Goal: Navigation & Orientation: Find specific page/section

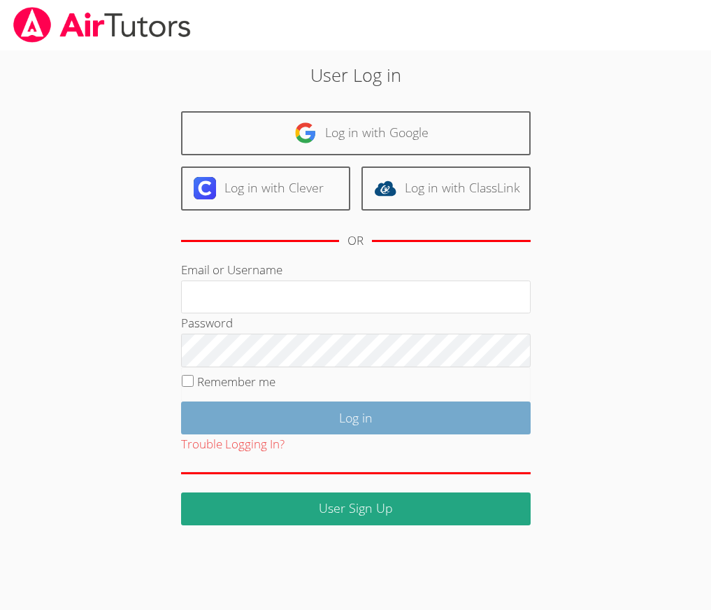
type input "[EMAIL_ADDRESS][DOMAIN_NAME]"
click at [338, 423] on input "Log in" at bounding box center [356, 417] width 350 height 33
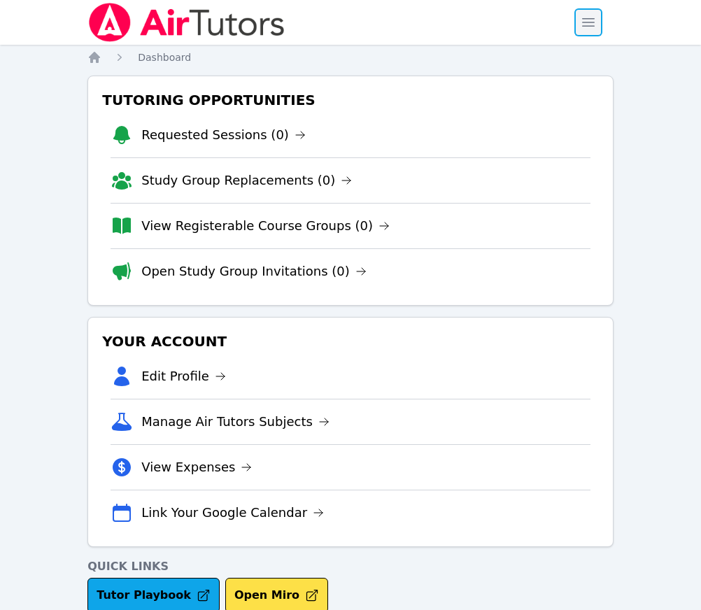
click at [593, 24] on span "button" at bounding box center [588, 22] width 31 height 31
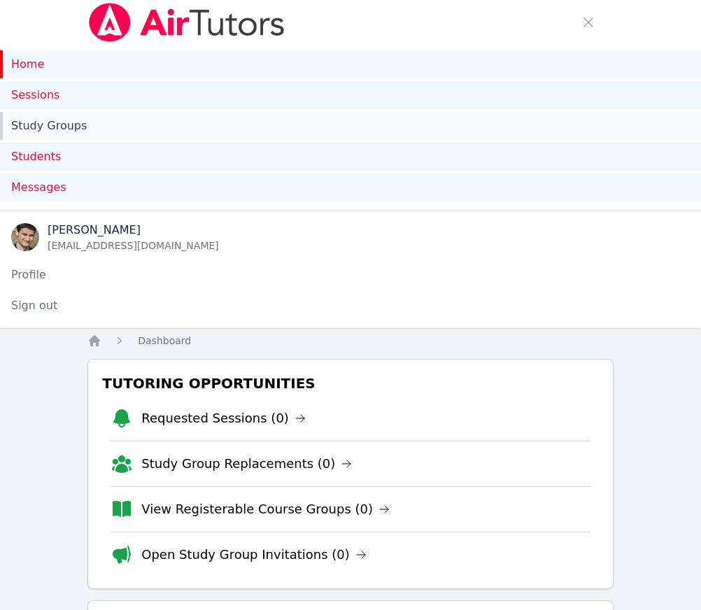
click at [44, 129] on link "Study Groups" at bounding box center [350, 126] width 701 height 28
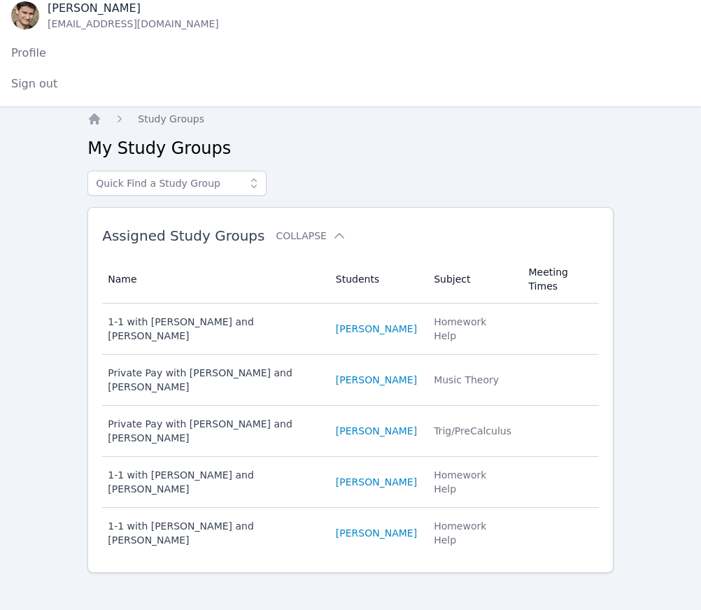
scroll to position [229, 0]
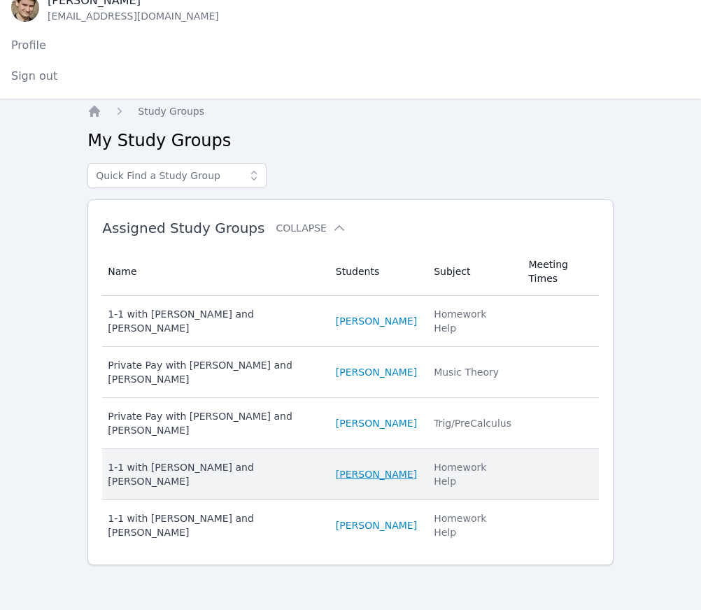
click at [366, 469] on link "Sofiia Guseinova" at bounding box center [376, 474] width 81 height 14
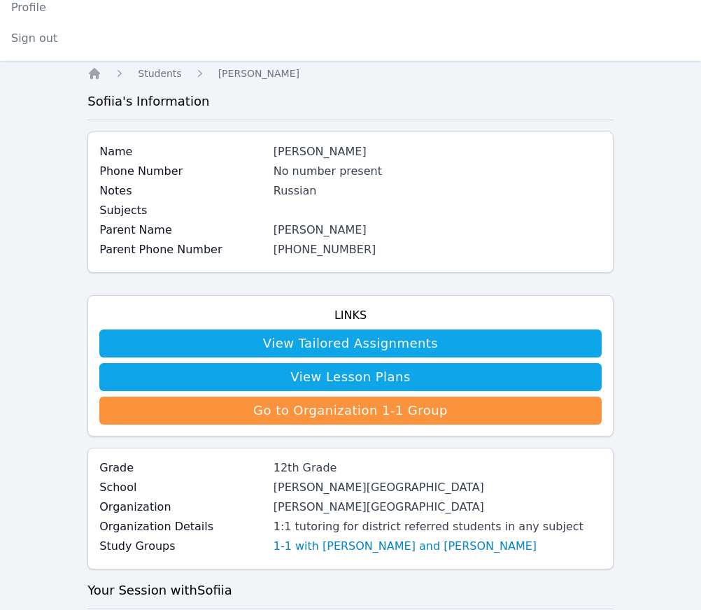
scroll to position [574, 0]
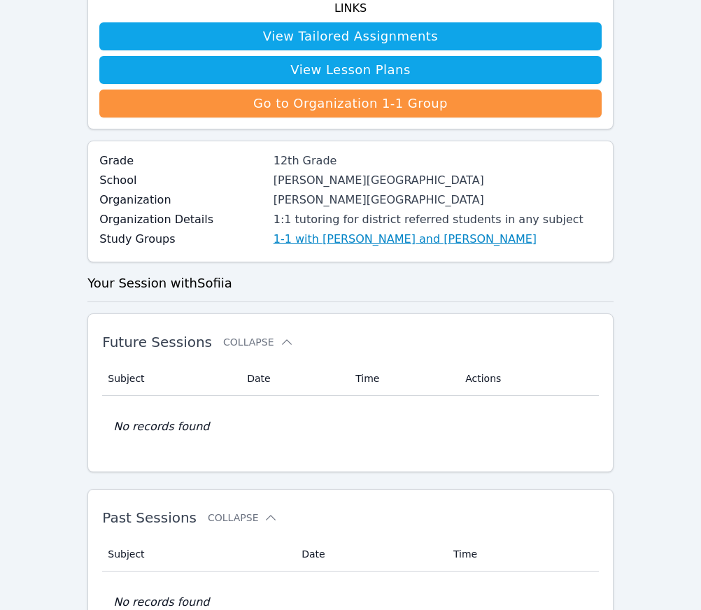
click at [387, 236] on link "1-1 with Sofiia Guseinova and David Alaverdian" at bounding box center [404, 239] width 263 height 17
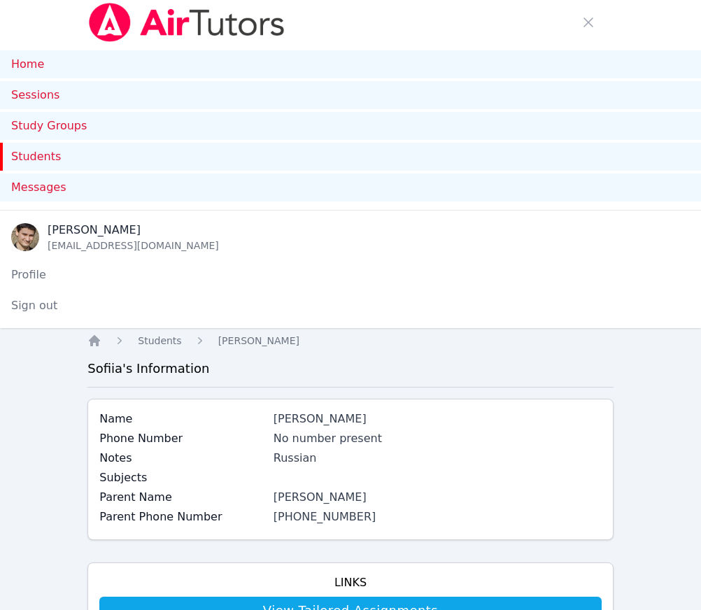
scroll to position [574, 0]
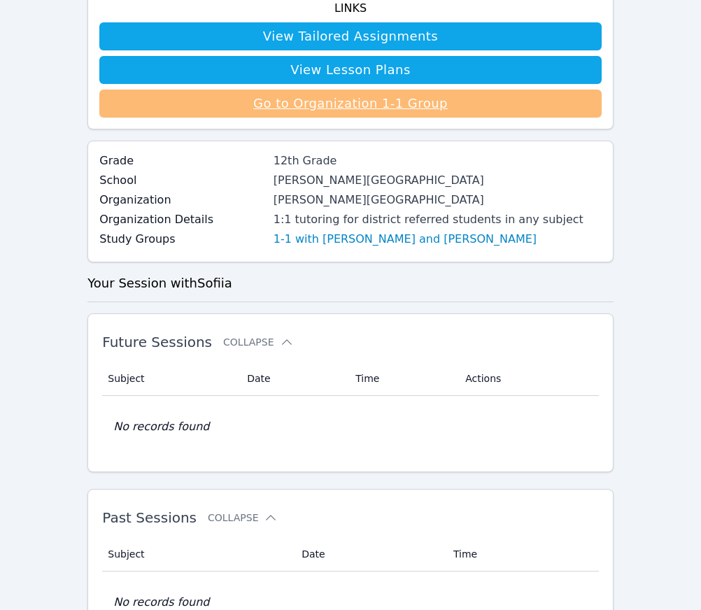
click at [343, 111] on link "Go to Organization 1-1 Group" at bounding box center [350, 104] width 502 height 28
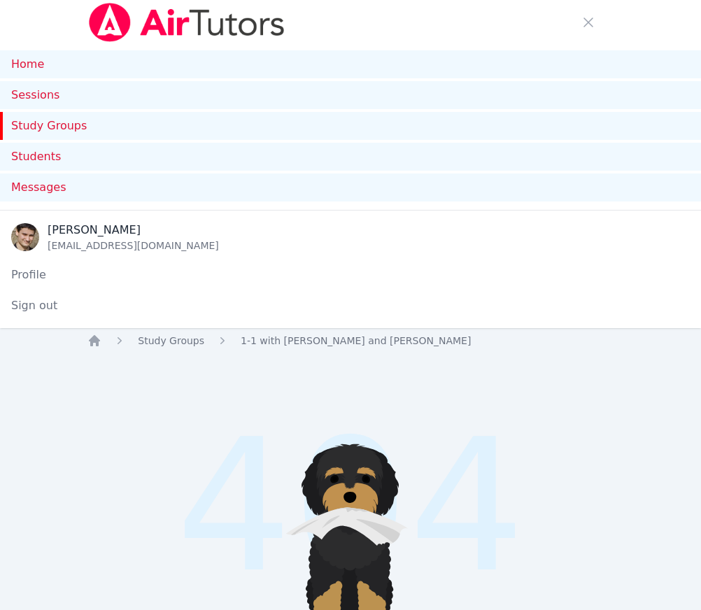
click at [40, 125] on link "Study Groups" at bounding box center [350, 126] width 701 height 28
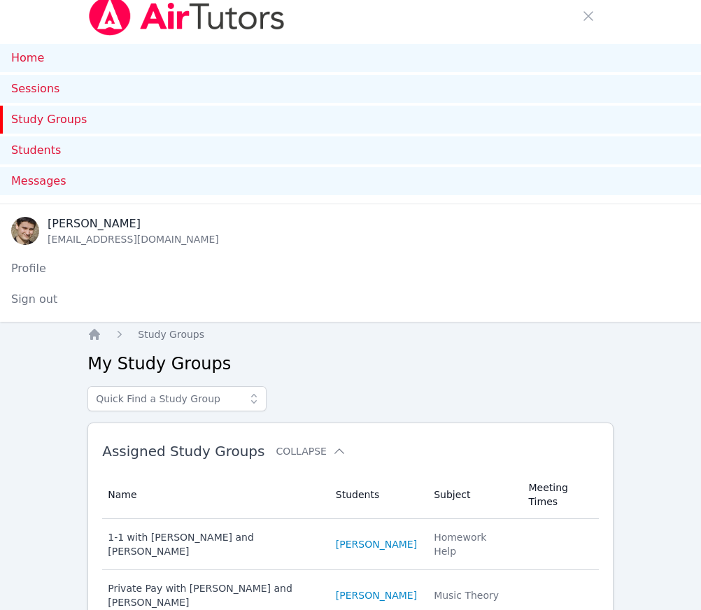
scroll to position [229, 0]
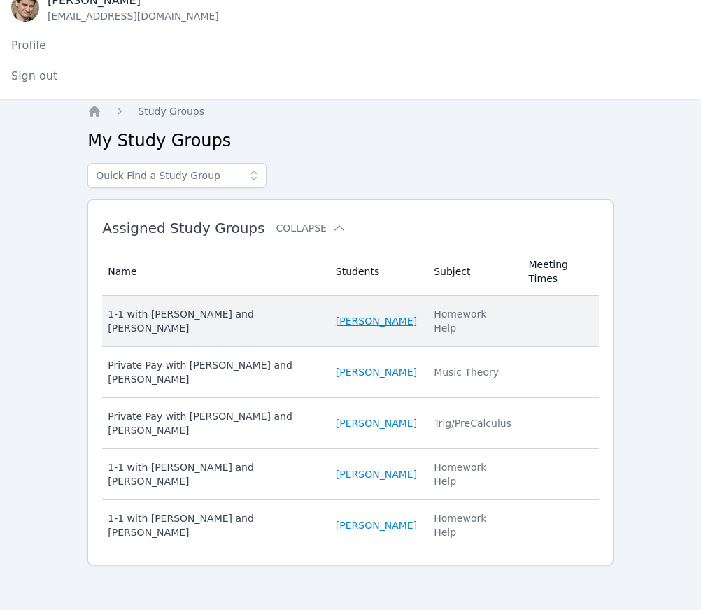
click at [369, 325] on link "Zara Aglaganova" at bounding box center [376, 321] width 81 height 14
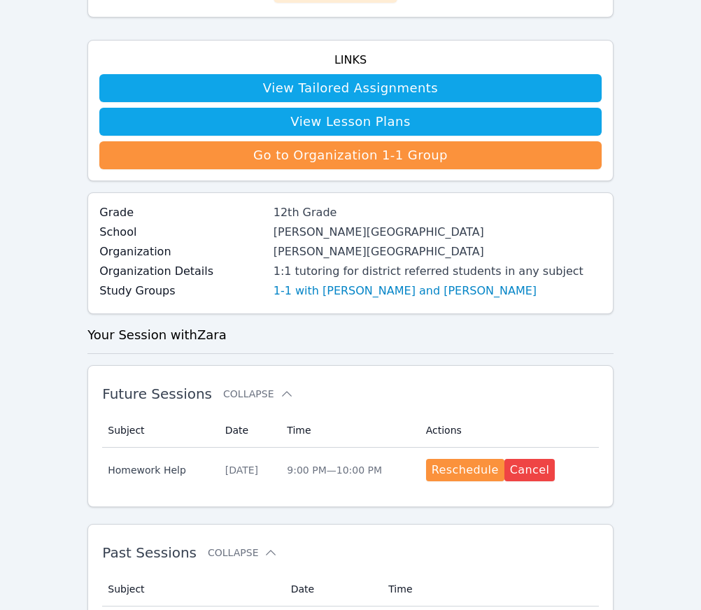
scroll to position [559, 0]
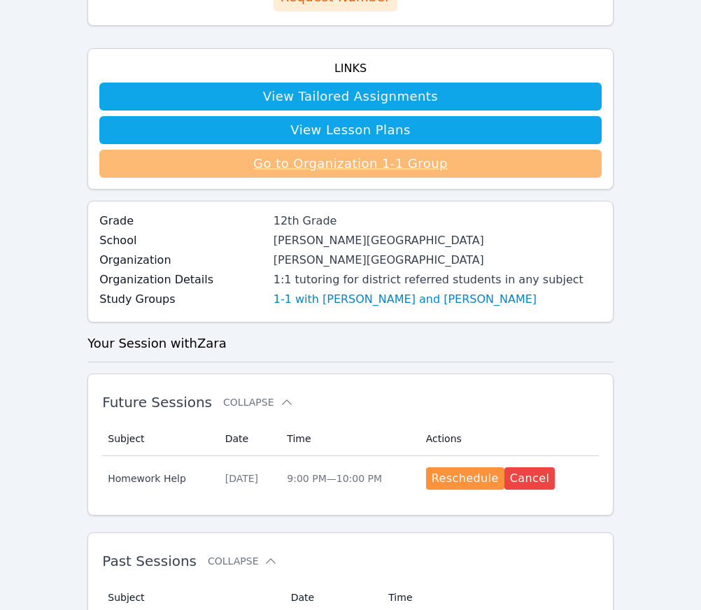
click at [348, 164] on link "Go to Organization 1-1 Group" at bounding box center [350, 164] width 502 height 28
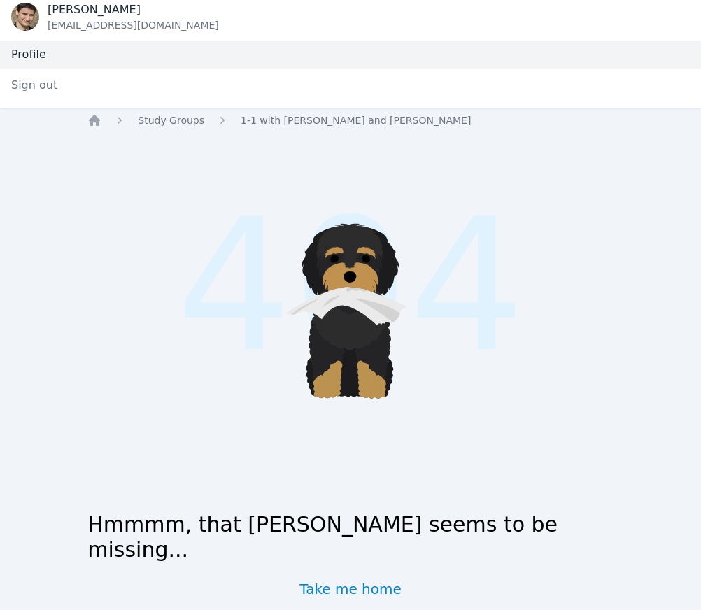
scroll to position [265, 0]
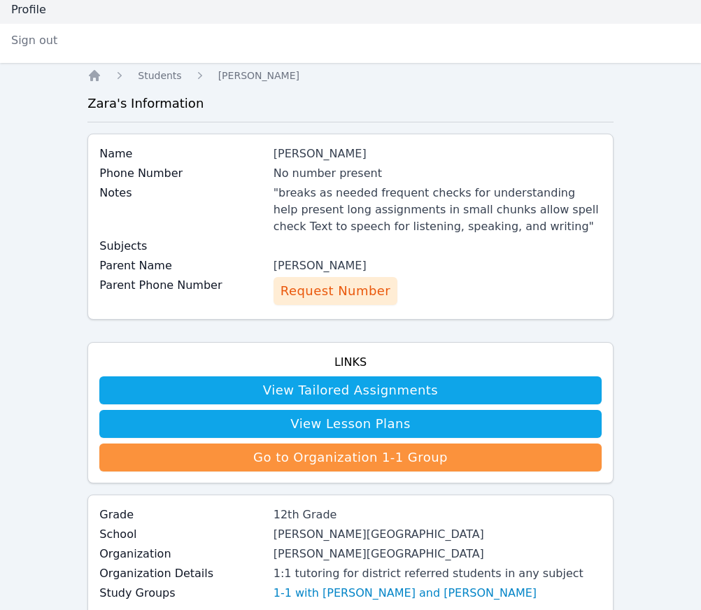
scroll to position [559, 0]
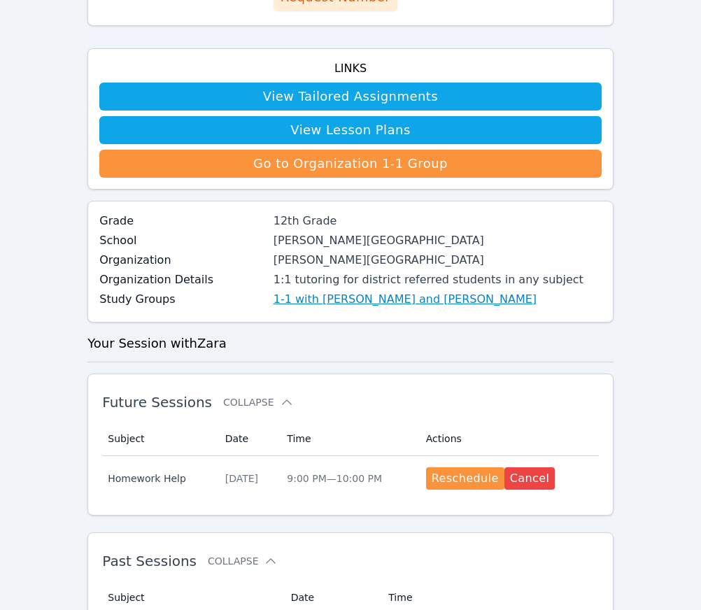
click at [432, 303] on link "1-1 with Zara Aglaganova and David Alaverdian" at bounding box center [404, 299] width 263 height 17
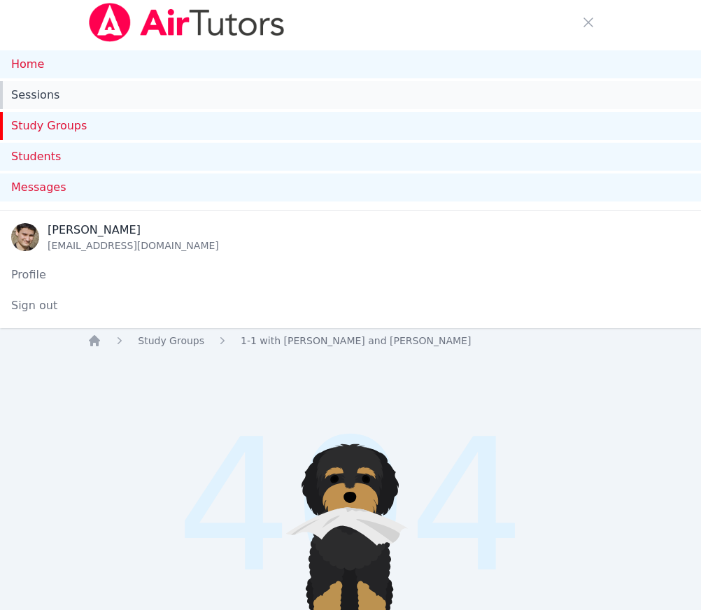
click at [40, 103] on link "Sessions" at bounding box center [350, 95] width 701 height 28
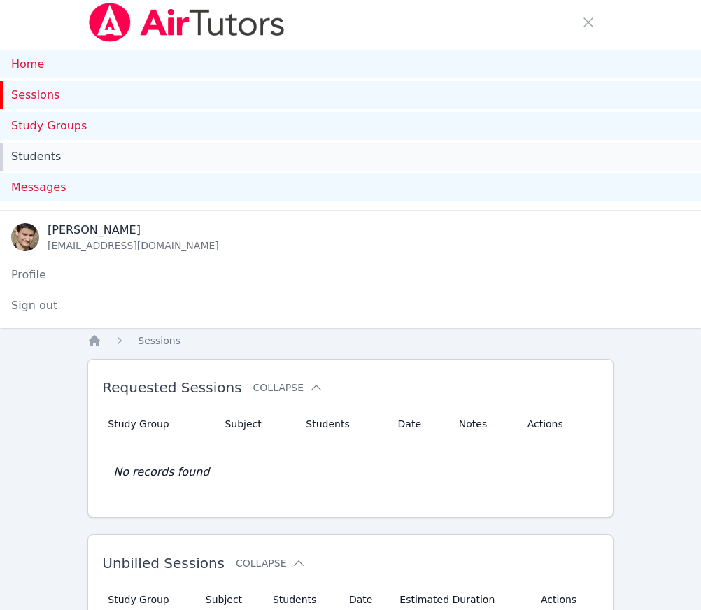
click at [41, 156] on link "Students" at bounding box center [350, 157] width 701 height 28
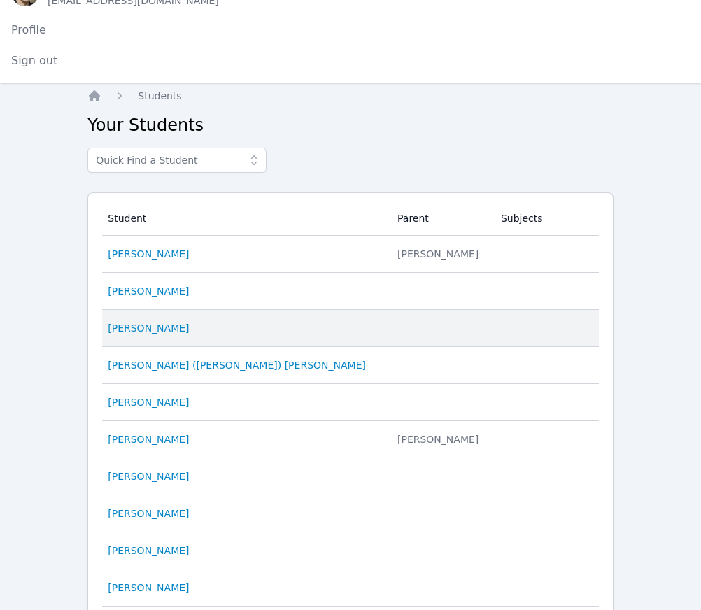
scroll to position [253, 0]
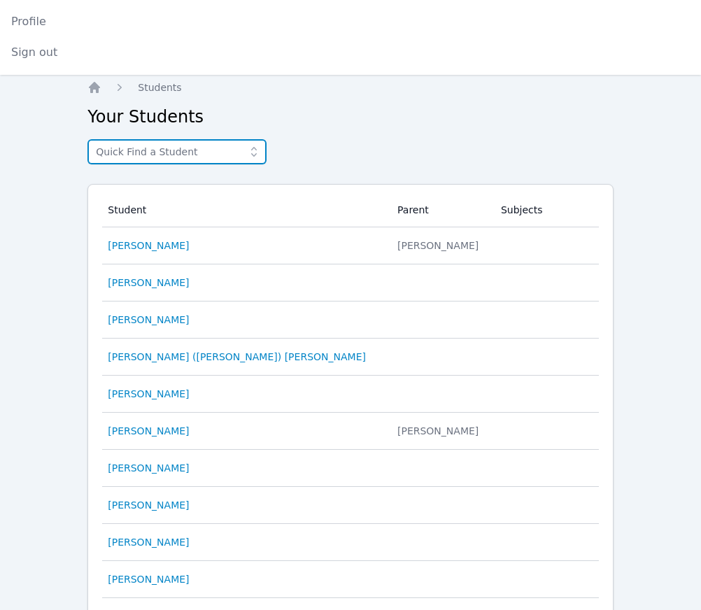
click at [142, 150] on input "text" at bounding box center [176, 151] width 179 height 25
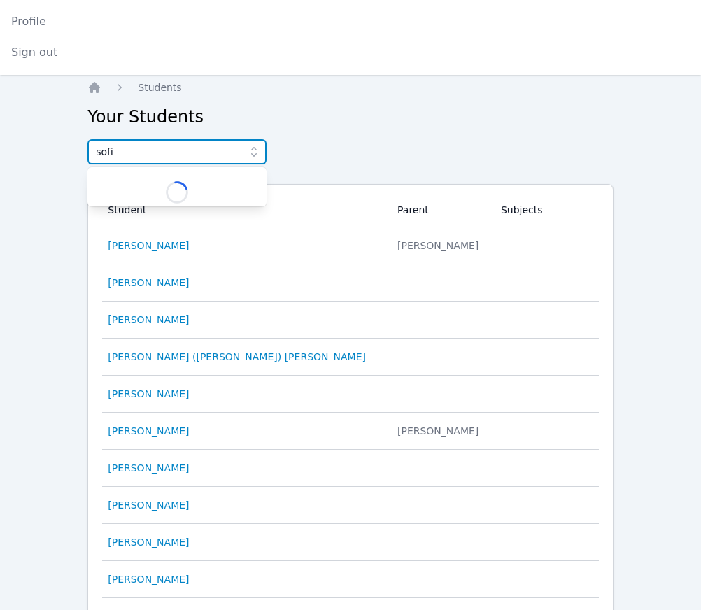
type input "sofii"
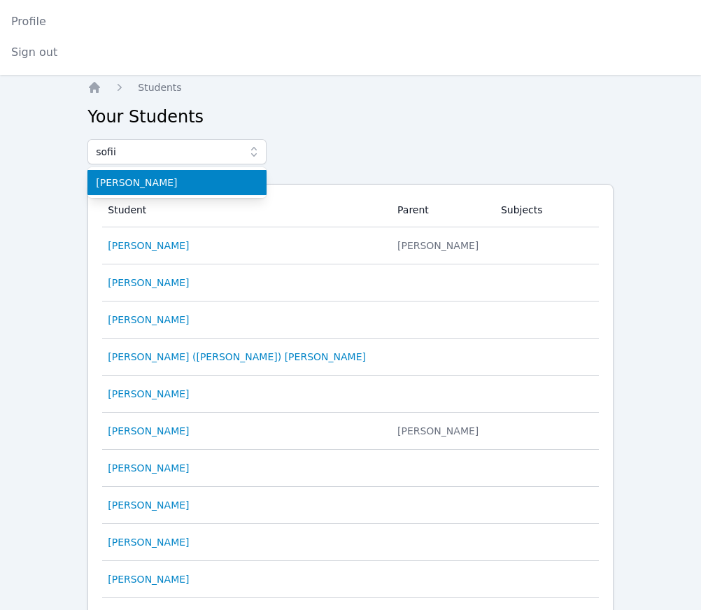
click at [149, 183] on span "Sofiia Guseinova" at bounding box center [177, 183] width 162 height 14
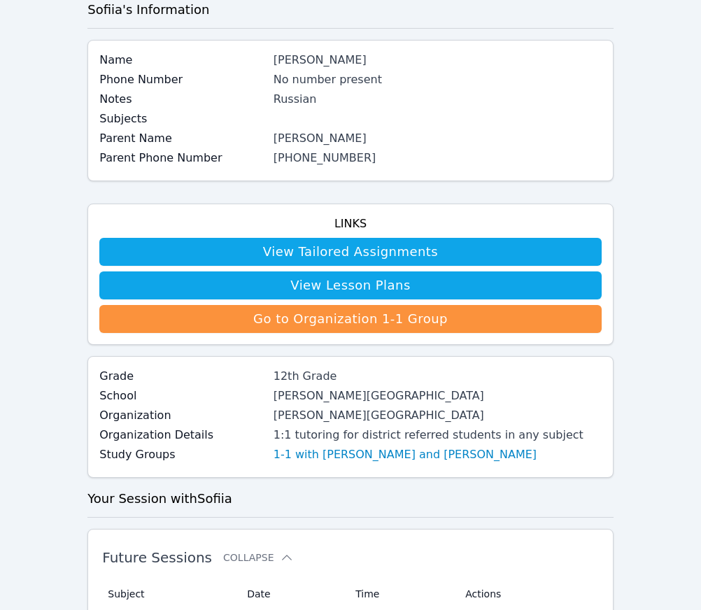
scroll to position [657, 0]
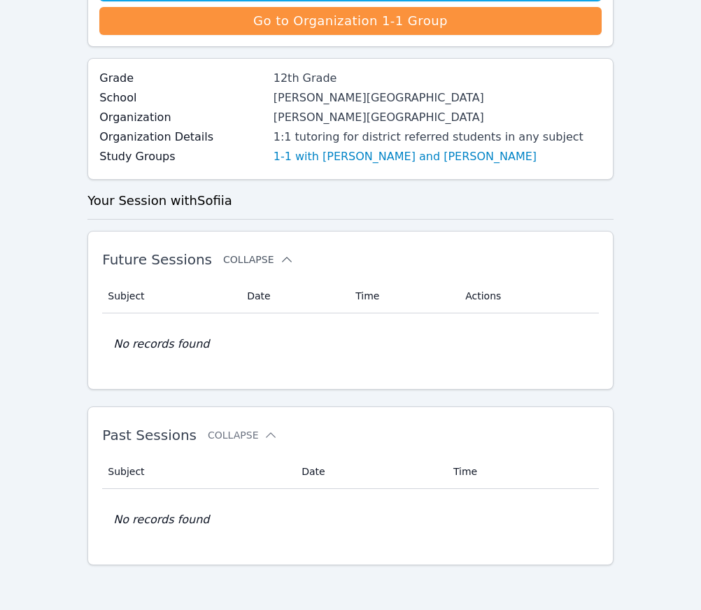
click at [245, 254] on button "Collapse" at bounding box center [258, 259] width 70 height 14
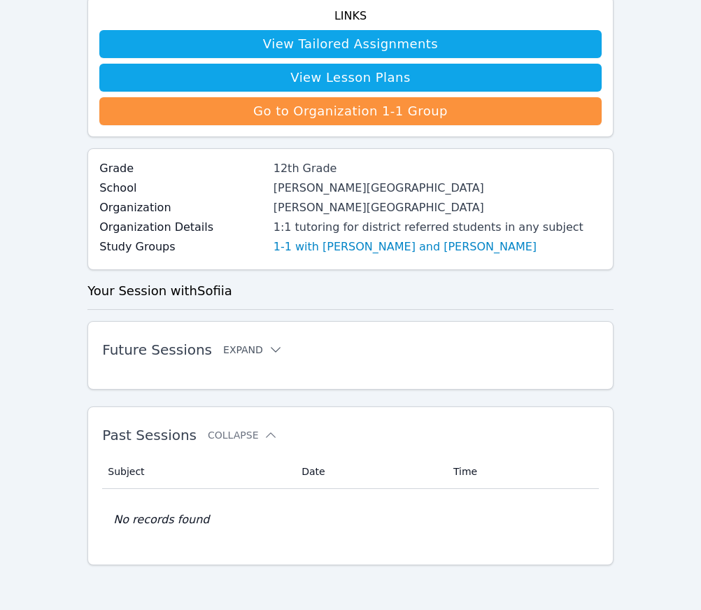
scroll to position [567, 0]
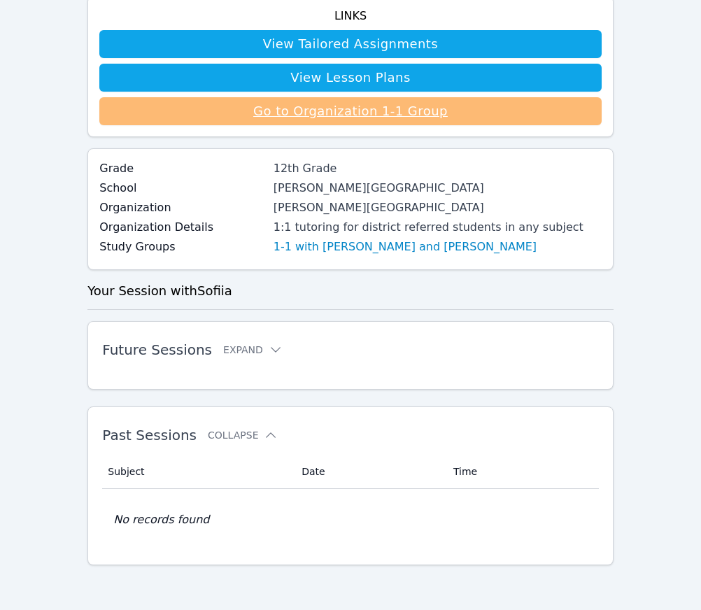
click at [349, 119] on link "Go to Organization 1-1 Group" at bounding box center [350, 111] width 502 height 28
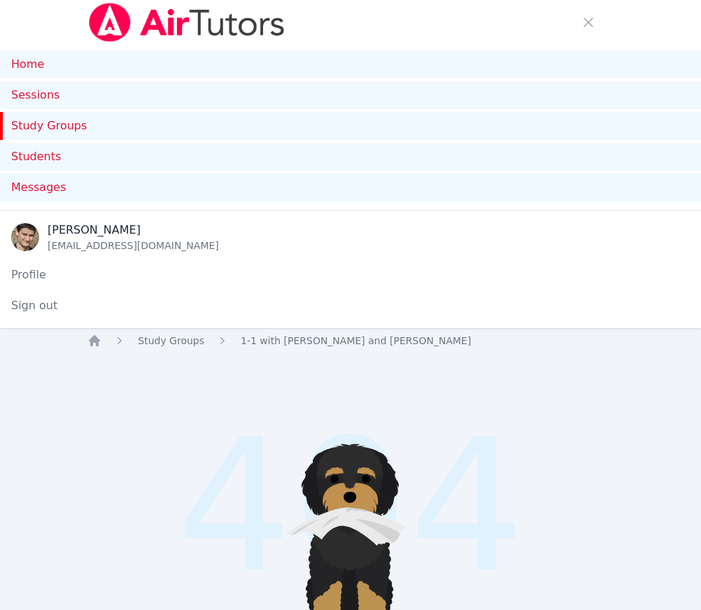
scroll to position [567, 0]
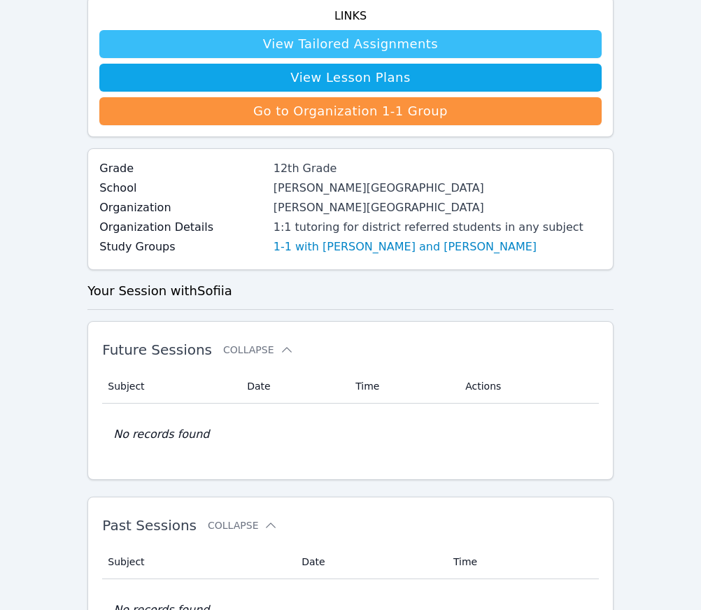
click at [364, 37] on link "View Tailored Assignments" at bounding box center [350, 44] width 502 height 28
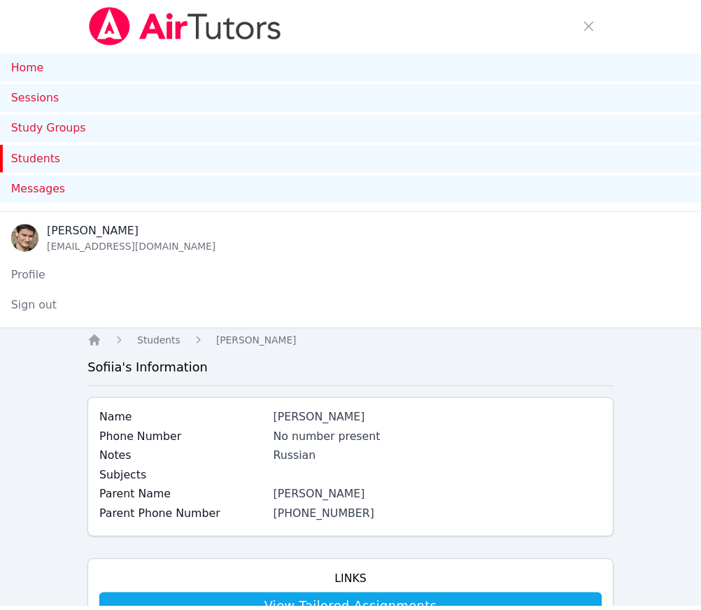
scroll to position [567, 0]
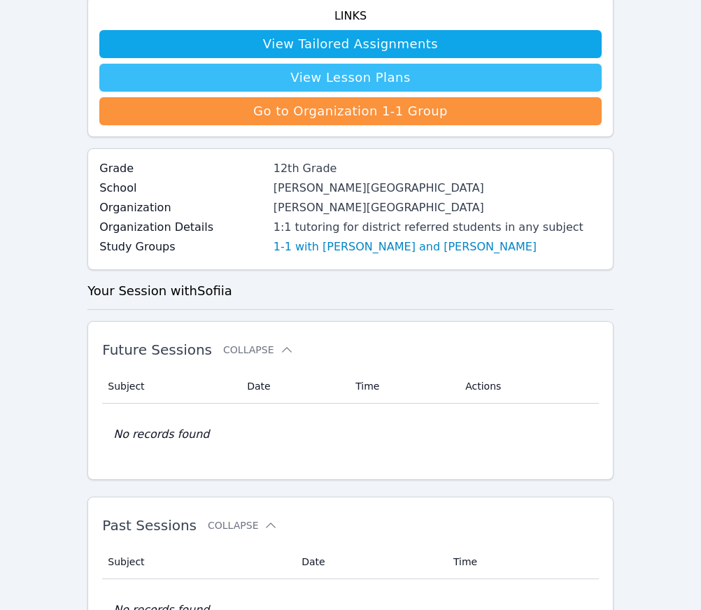
click at [358, 82] on link "View Lesson Plans" at bounding box center [350, 78] width 502 height 28
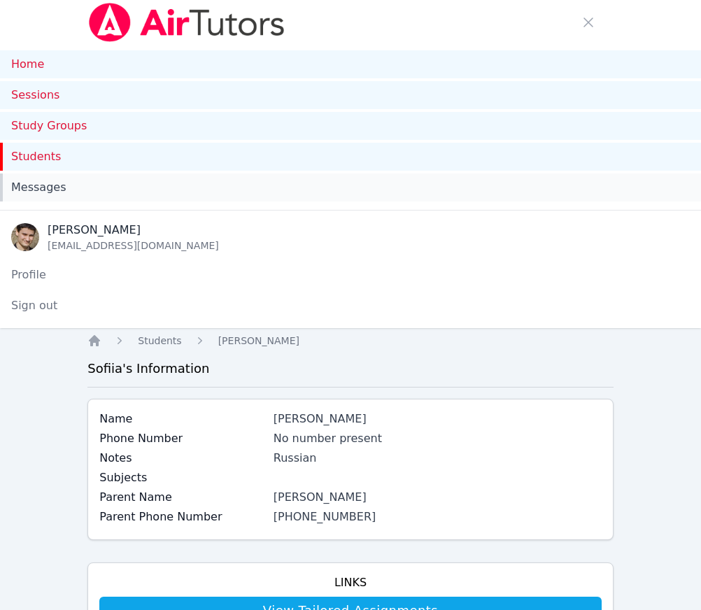
click at [38, 191] on span "Messages" at bounding box center [38, 187] width 55 height 17
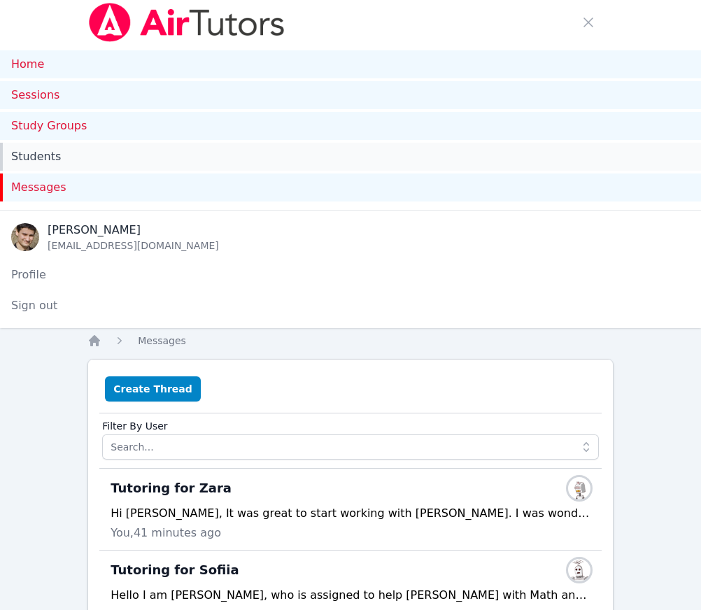
click at [40, 161] on link "Students" at bounding box center [350, 157] width 701 height 28
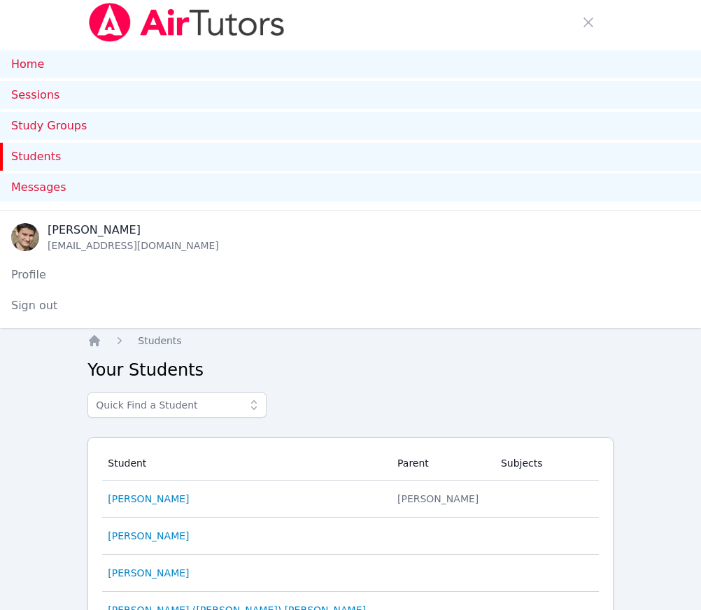
click at [41, 158] on link "Students" at bounding box center [350, 157] width 701 height 28
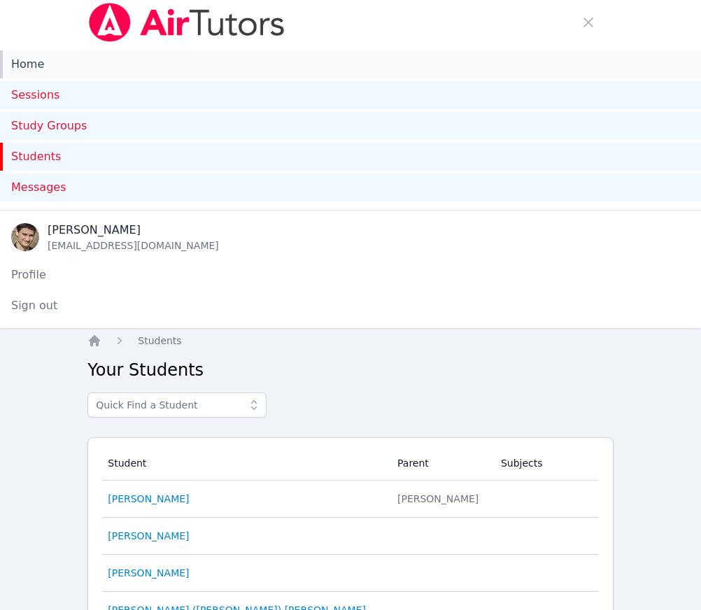
click at [29, 63] on link "Home" at bounding box center [350, 64] width 701 height 28
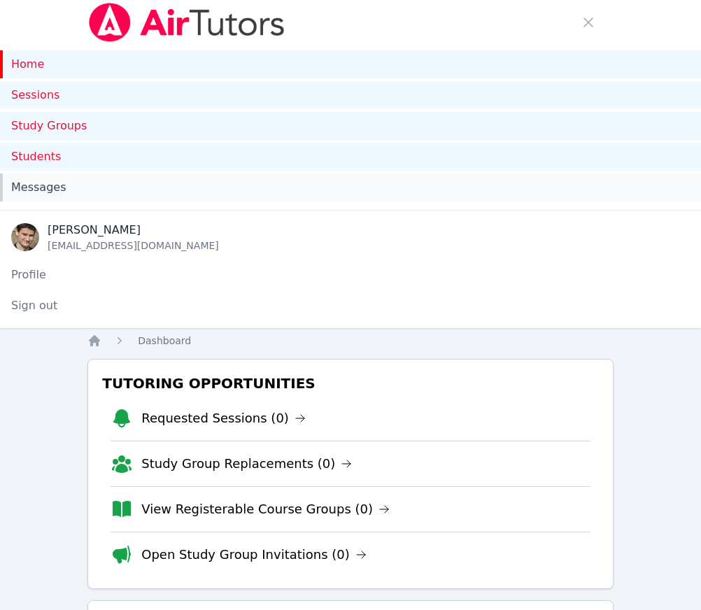
click at [43, 188] on span "Messages" at bounding box center [38, 187] width 55 height 17
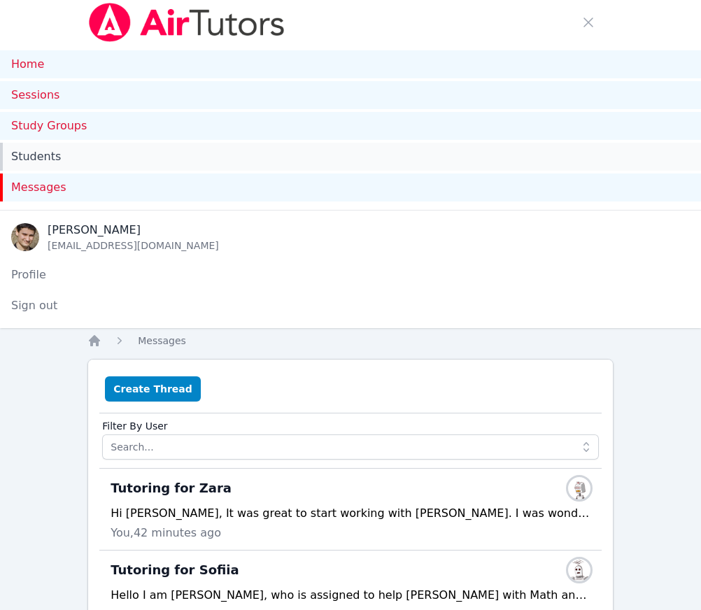
click at [38, 162] on link "Students" at bounding box center [350, 157] width 701 height 28
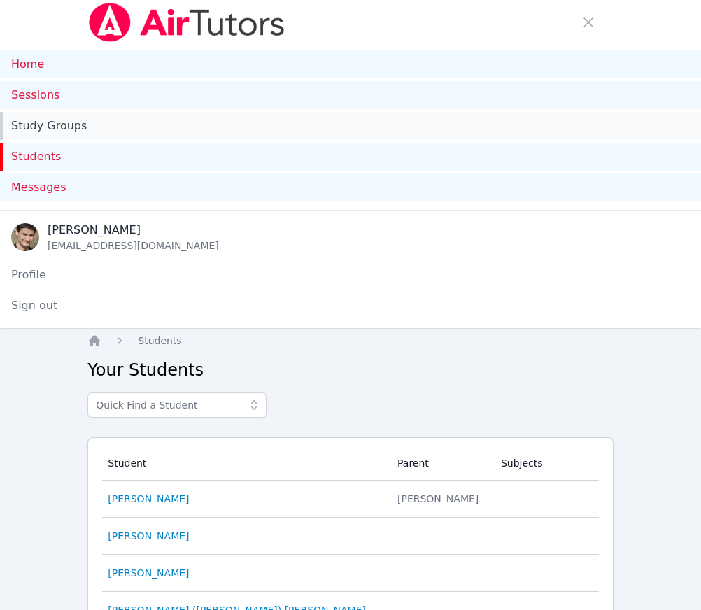
click at [55, 123] on link "Study Groups" at bounding box center [350, 126] width 701 height 28
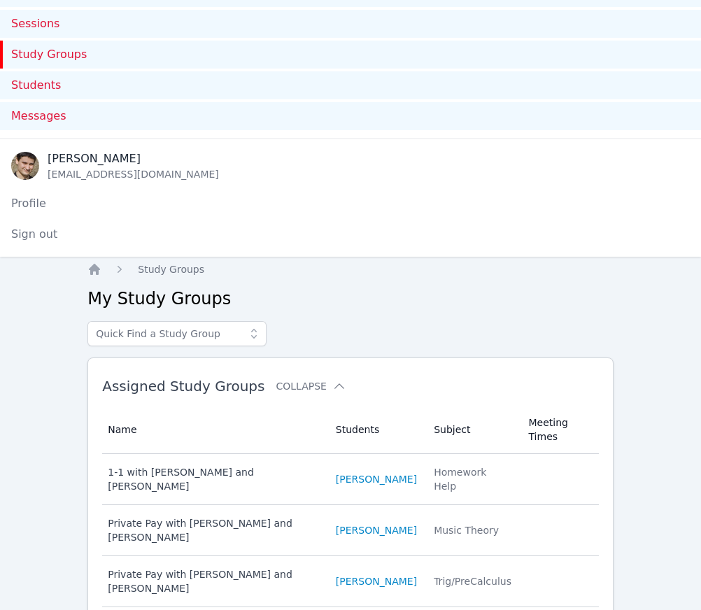
scroll to position [229, 0]
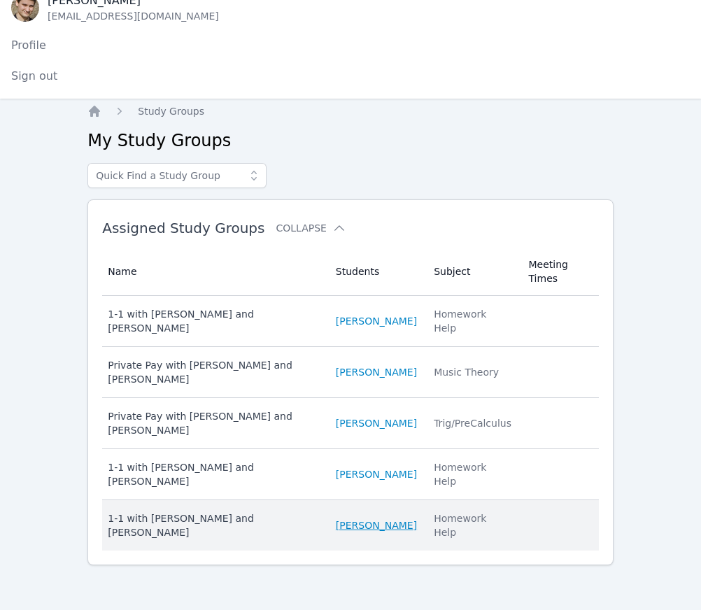
click at [365, 518] on link "Siiana Kuzmitska" at bounding box center [376, 525] width 81 height 14
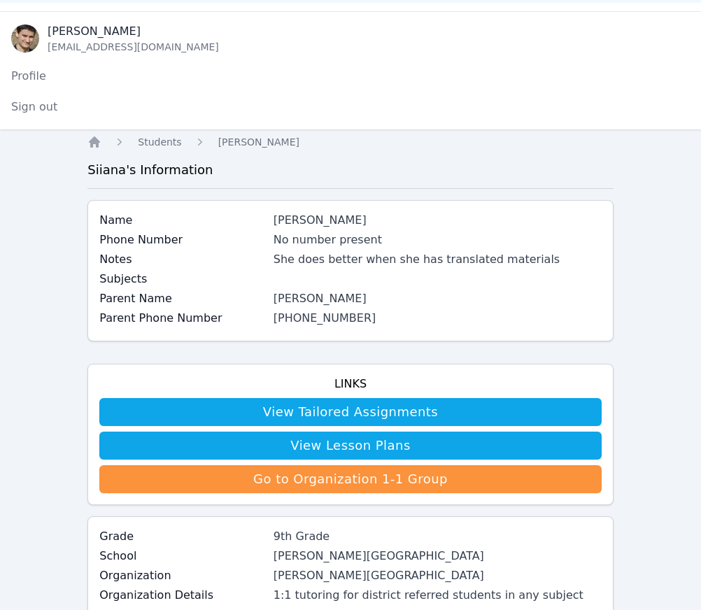
scroll to position [213, 0]
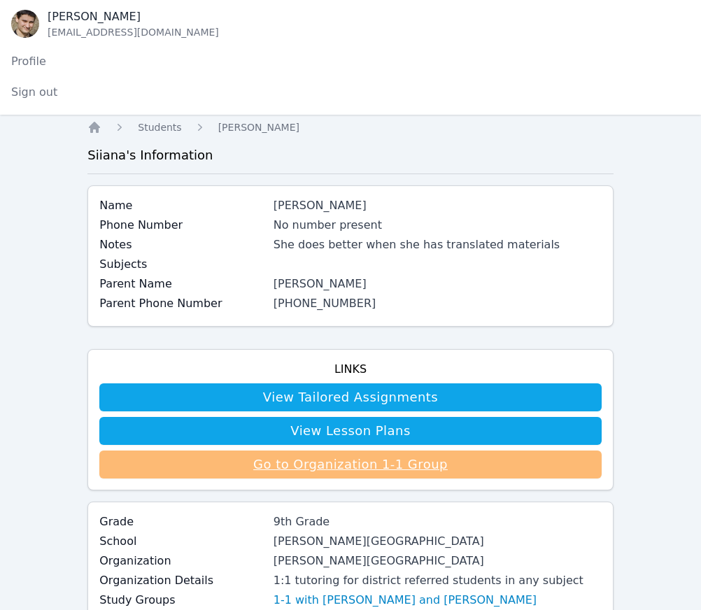
click at [339, 464] on link "Go to Organization 1-1 Group" at bounding box center [350, 464] width 502 height 28
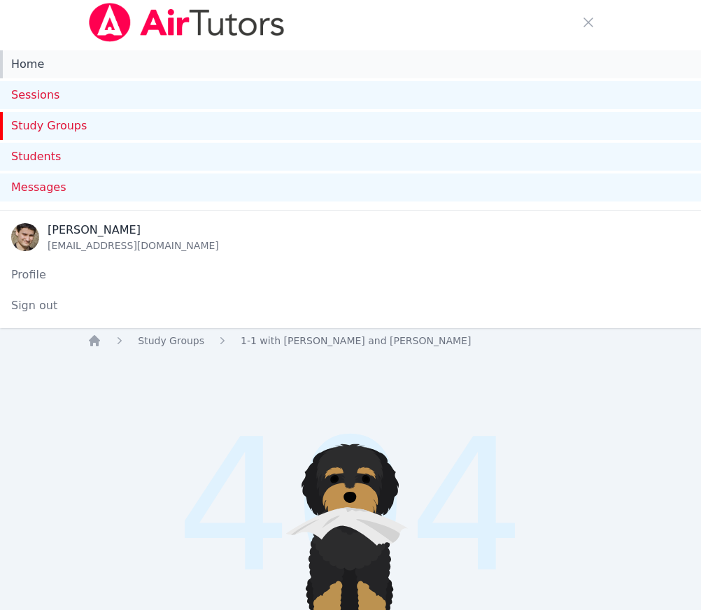
click at [20, 56] on link "Home" at bounding box center [350, 64] width 701 height 28
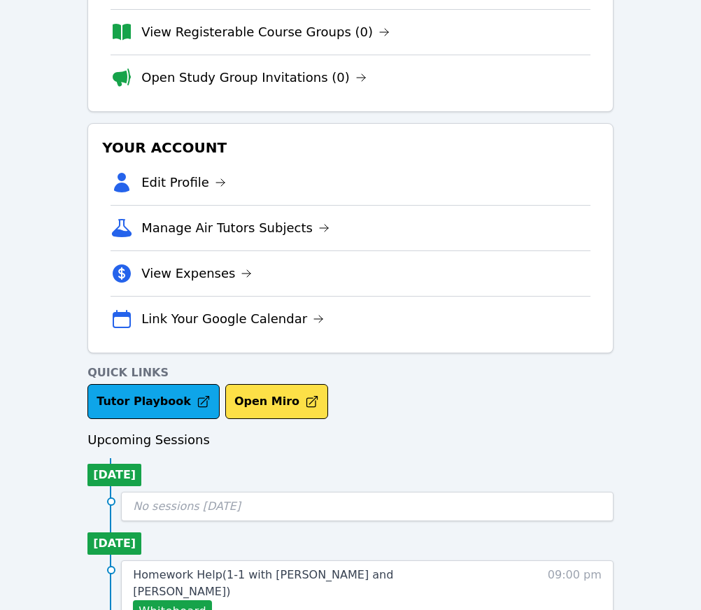
scroll to position [486, 0]
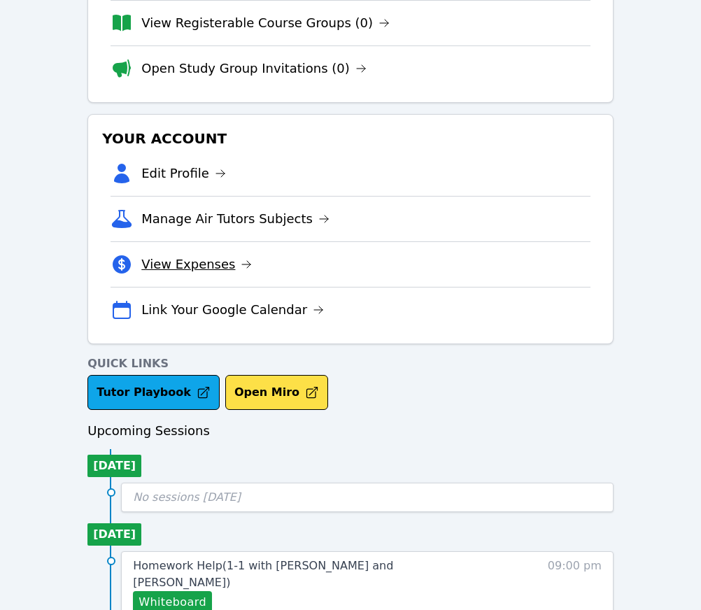
click at [209, 255] on link "View Expenses" at bounding box center [196, 265] width 111 height 20
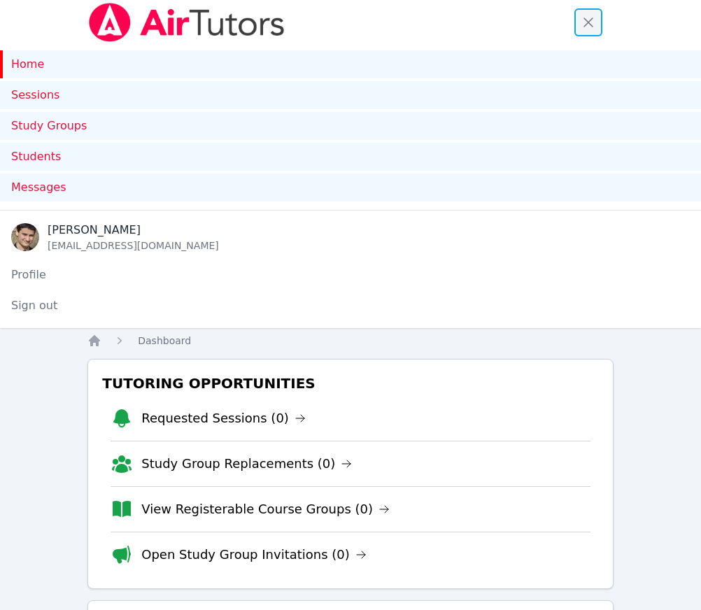
click at [589, 20] on span "button" at bounding box center [588, 22] width 31 height 31
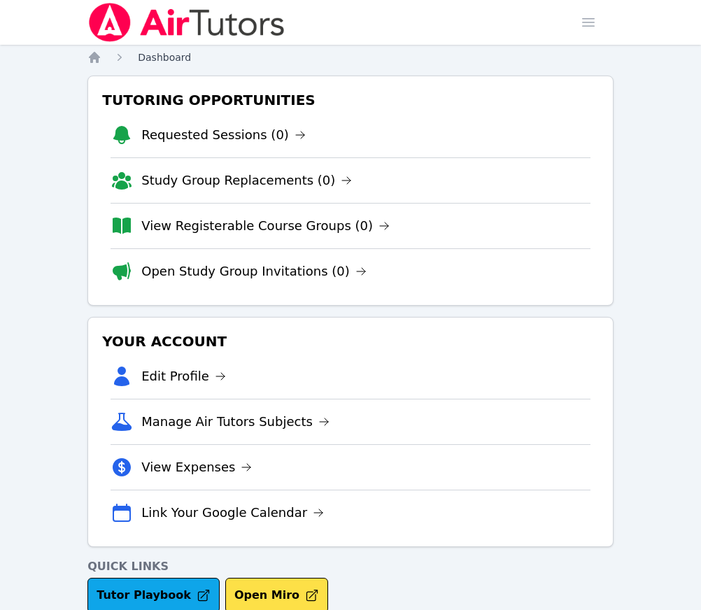
click at [180, 55] on span "Dashboard" at bounding box center [164, 57] width 53 height 11
click at [594, 26] on span "button" at bounding box center [588, 22] width 31 height 31
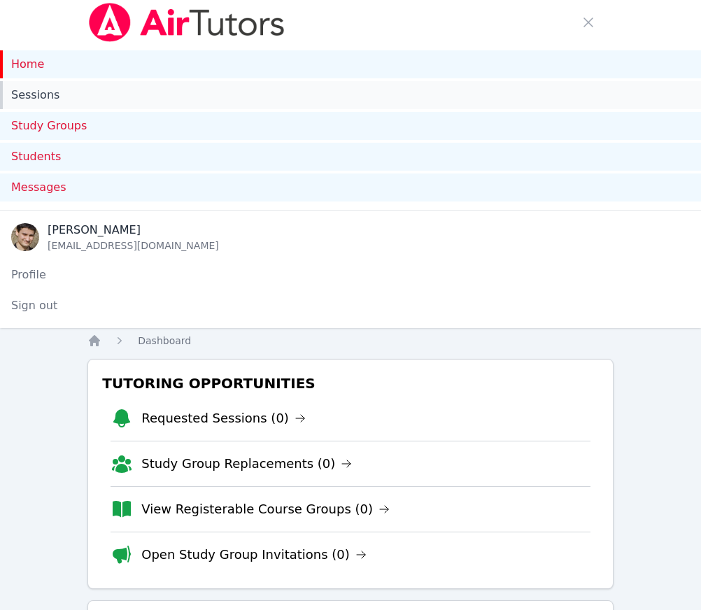
click at [43, 96] on link "Sessions" at bounding box center [350, 95] width 701 height 28
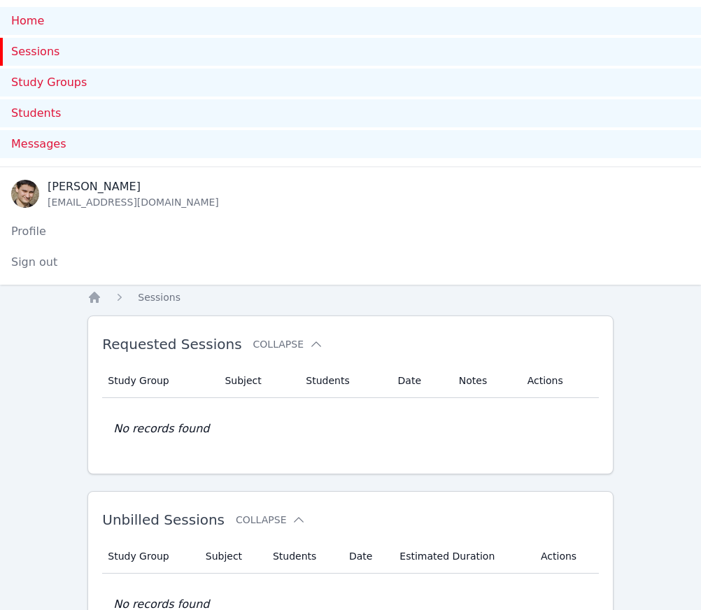
scroll to position [397, 0]
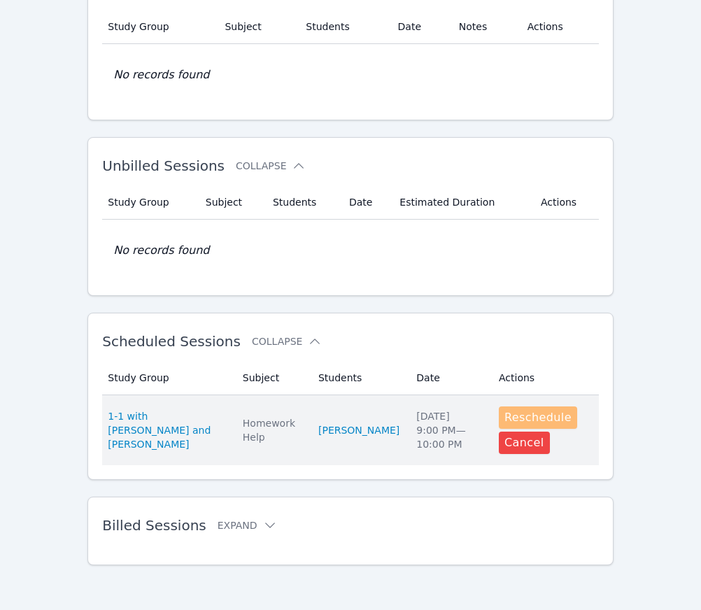
click at [534, 416] on button "Reschedule" at bounding box center [538, 417] width 78 height 22
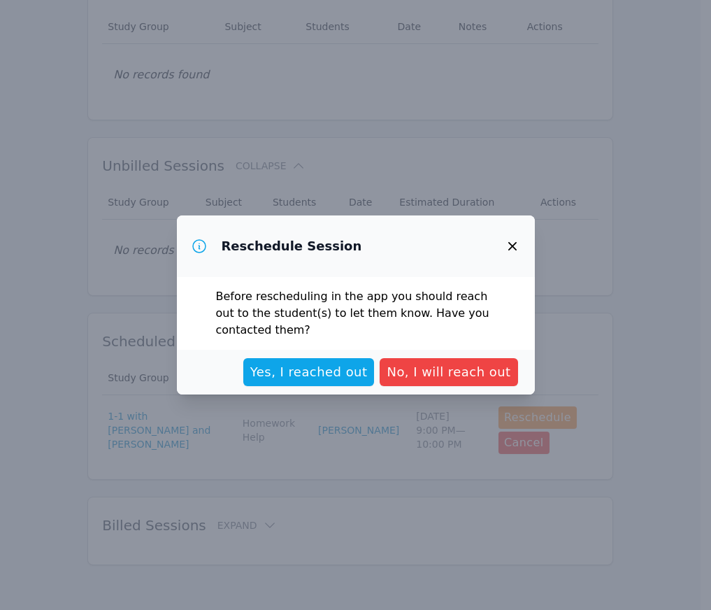
click at [517, 243] on icon "button" at bounding box center [512, 246] width 17 height 17
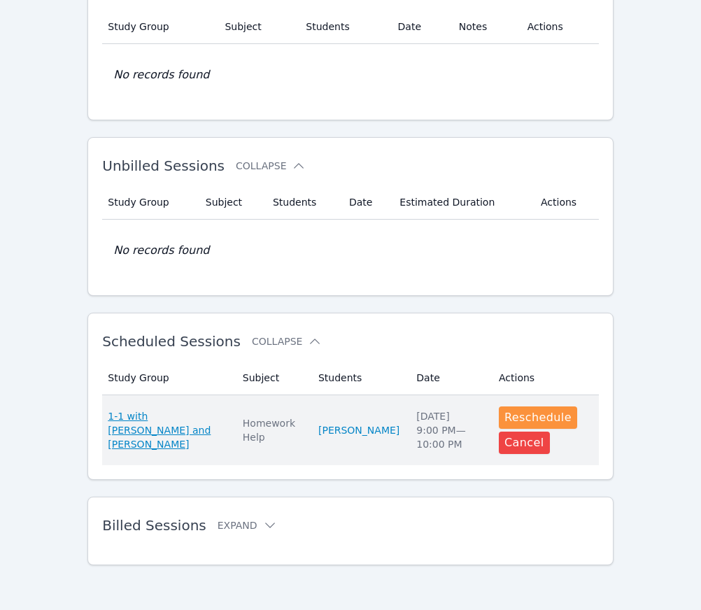
click at [168, 427] on span "1-1 with Zara Aglaganova and David Alaverdian" at bounding box center [167, 430] width 118 height 42
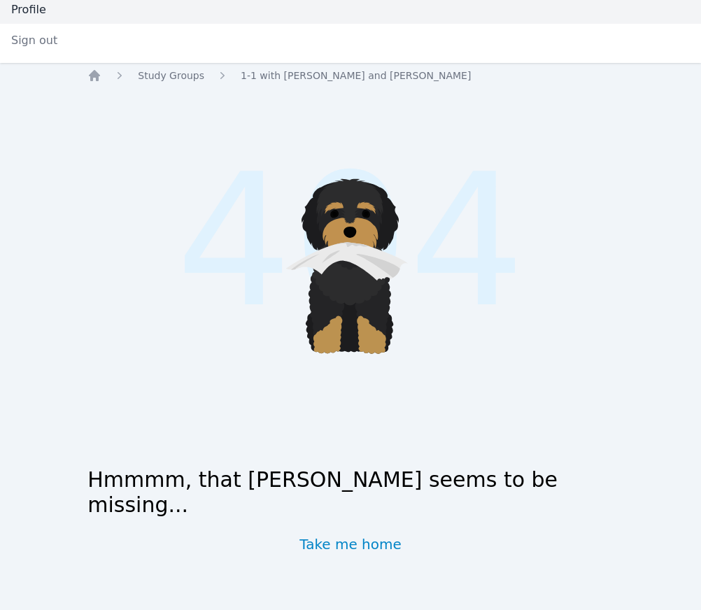
click at [29, 11] on link "Profile" at bounding box center [350, 10] width 701 height 28
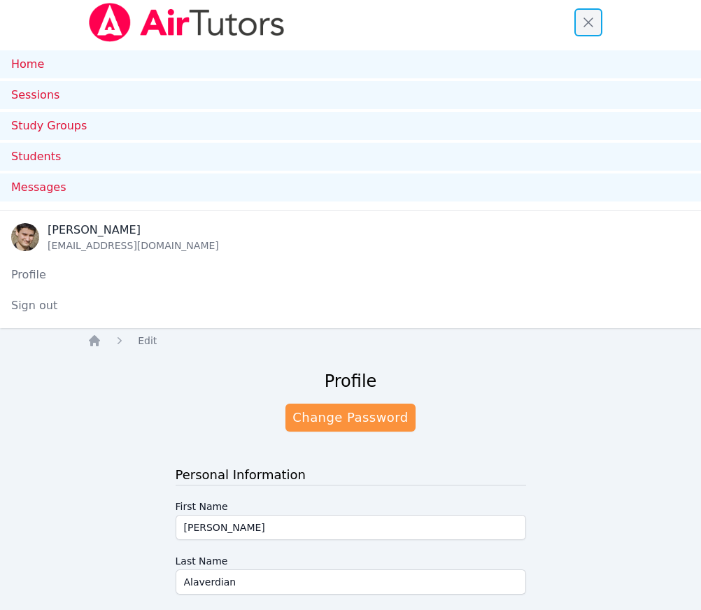
click at [584, 23] on span "button" at bounding box center [588, 22] width 31 height 31
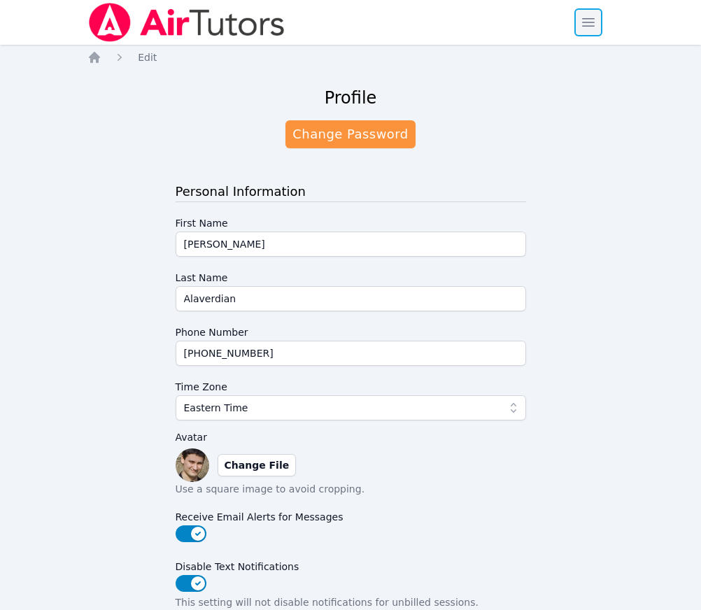
click at [590, 29] on span "button" at bounding box center [588, 22] width 31 height 31
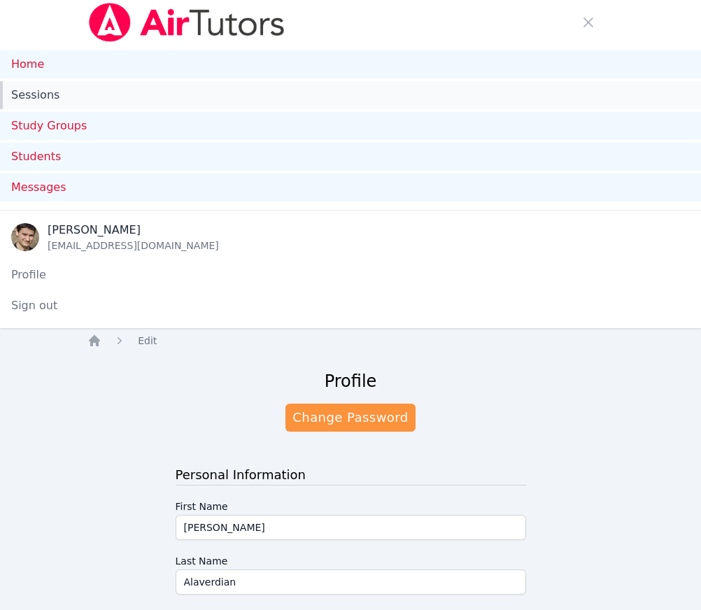
click at [43, 92] on link "Sessions" at bounding box center [350, 95] width 701 height 28
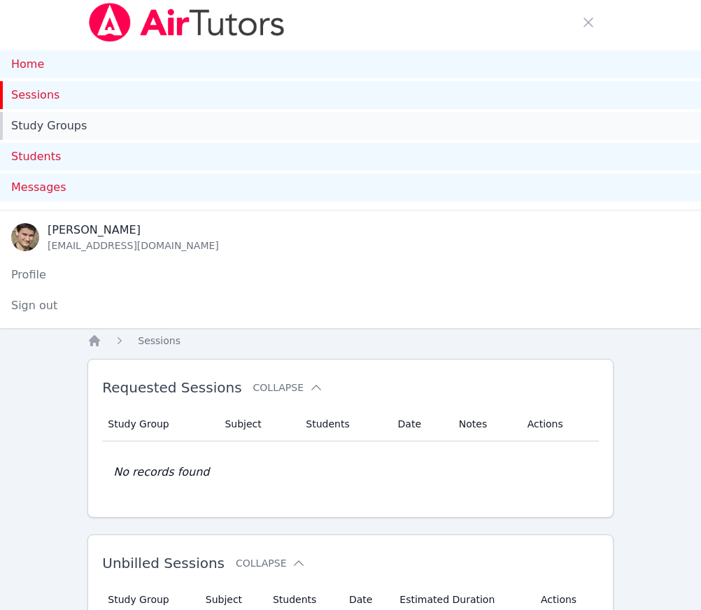
click at [46, 123] on link "Study Groups" at bounding box center [350, 126] width 701 height 28
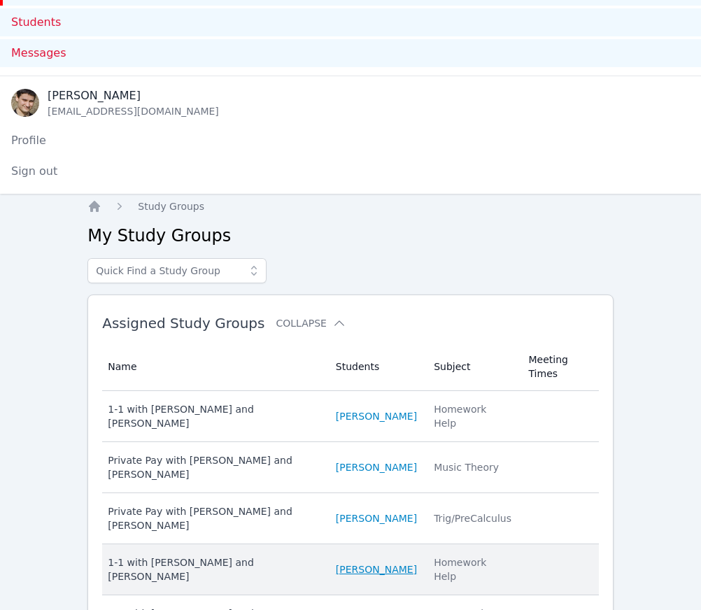
scroll to position [229, 0]
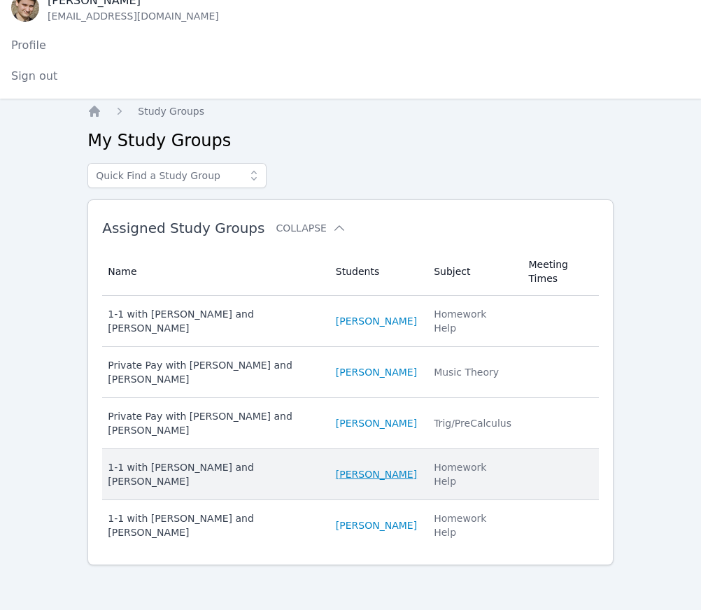
click at [371, 481] on link "Sofiia Guseinova" at bounding box center [376, 474] width 81 height 14
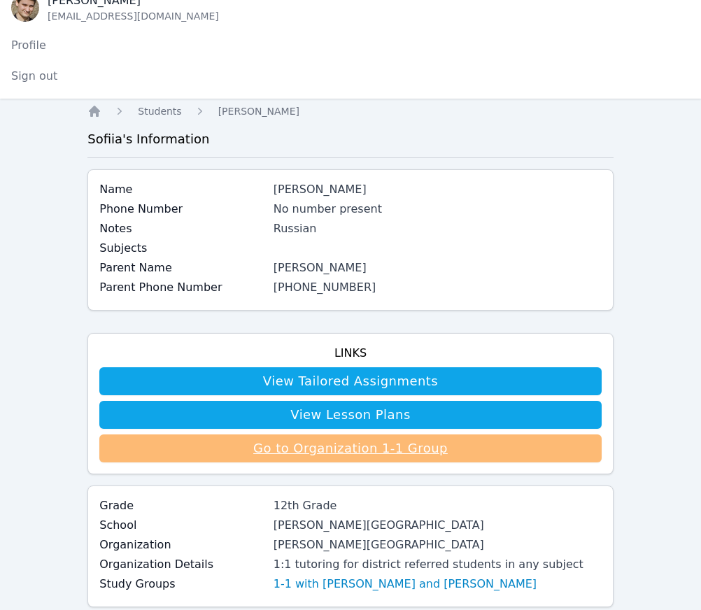
click at [364, 449] on link "Go to Organization 1-1 Group" at bounding box center [350, 448] width 502 height 28
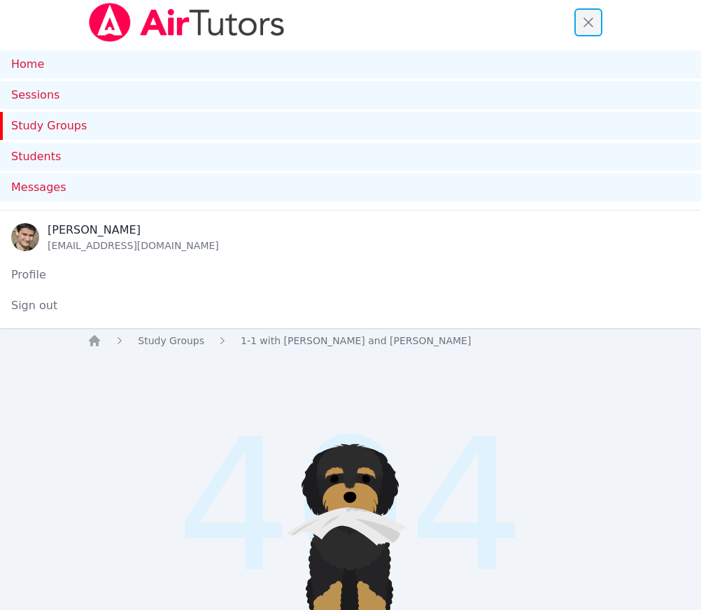
click at [588, 26] on span "button" at bounding box center [588, 22] width 31 height 31
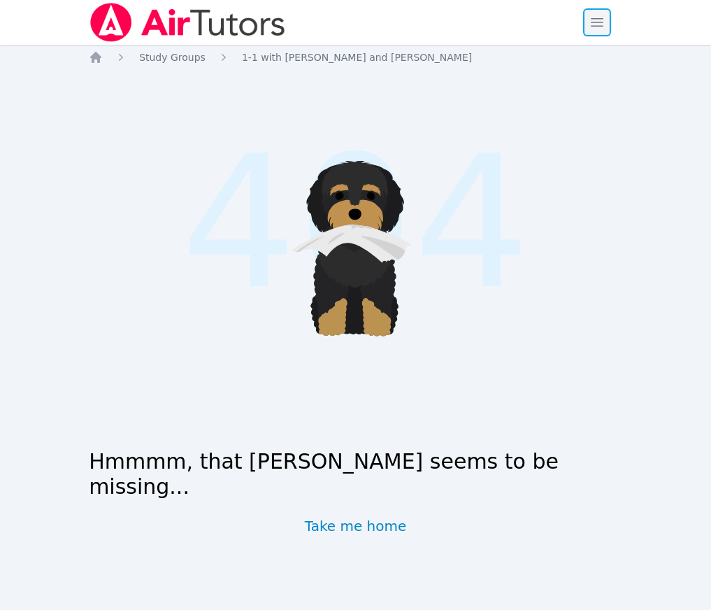
click at [601, 30] on span "button" at bounding box center [597, 22] width 31 height 31
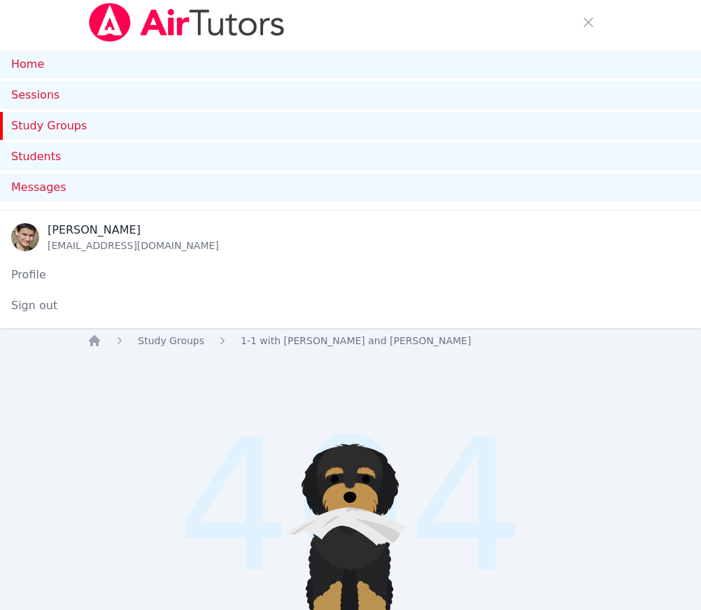
click at [49, 123] on link "Study Groups" at bounding box center [350, 126] width 701 height 28
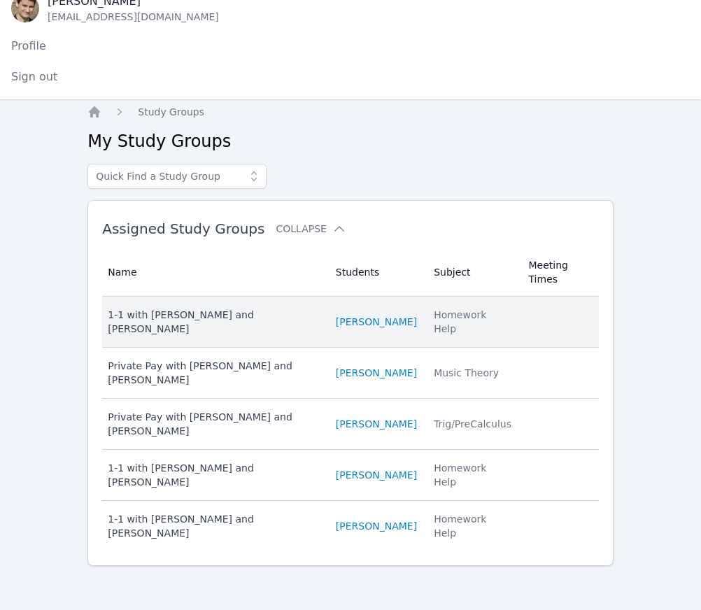
scroll to position [229, 0]
click at [372, 318] on link "Zara Aglaganova" at bounding box center [376, 321] width 81 height 14
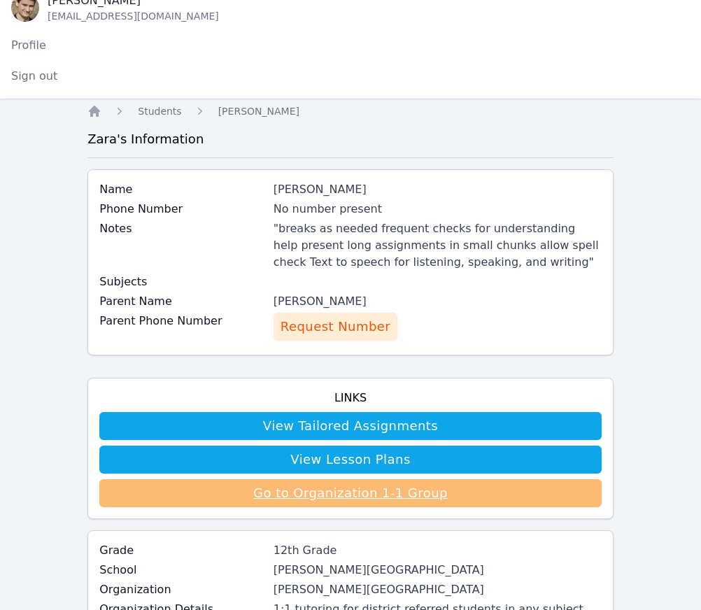
click at [361, 491] on link "Go to Organization 1-1 Group" at bounding box center [350, 493] width 502 height 28
